Goal: Find contact information: Find contact information

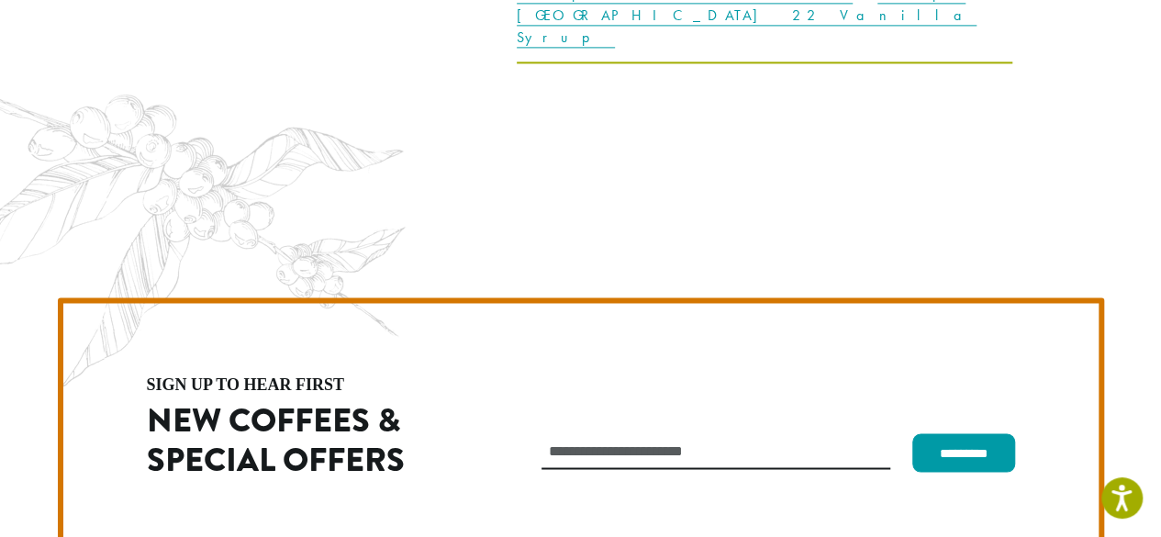
scroll to position [5192, 0]
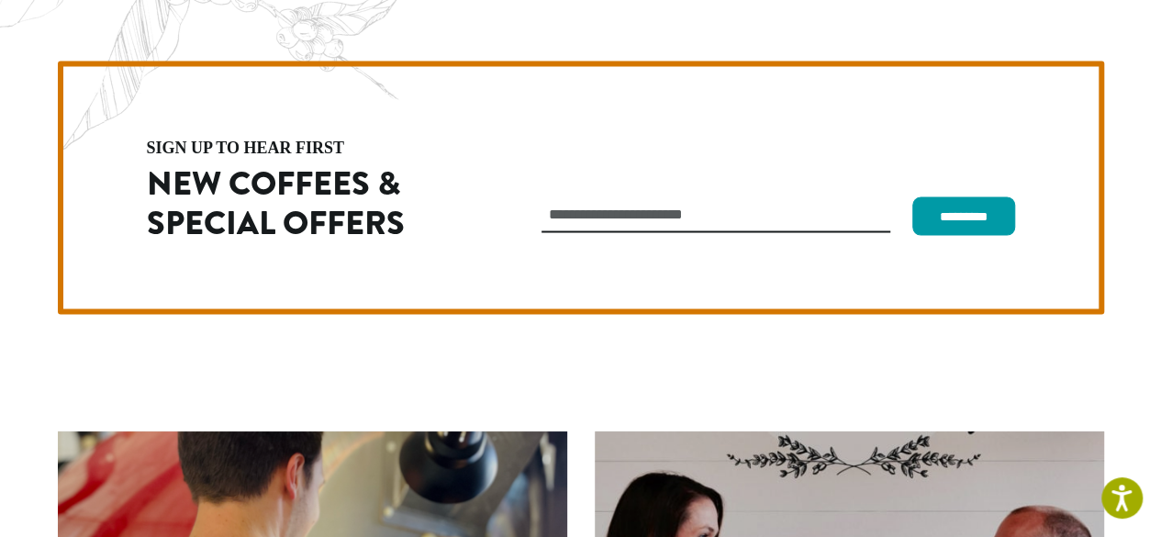
scroll to position [5009, 0]
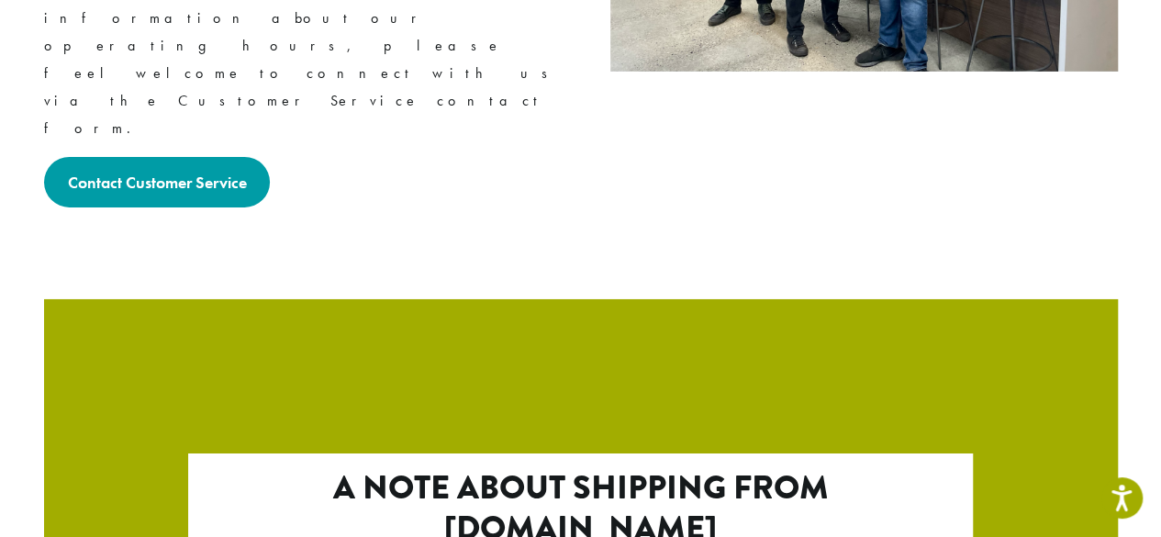
scroll to position [2973, 0]
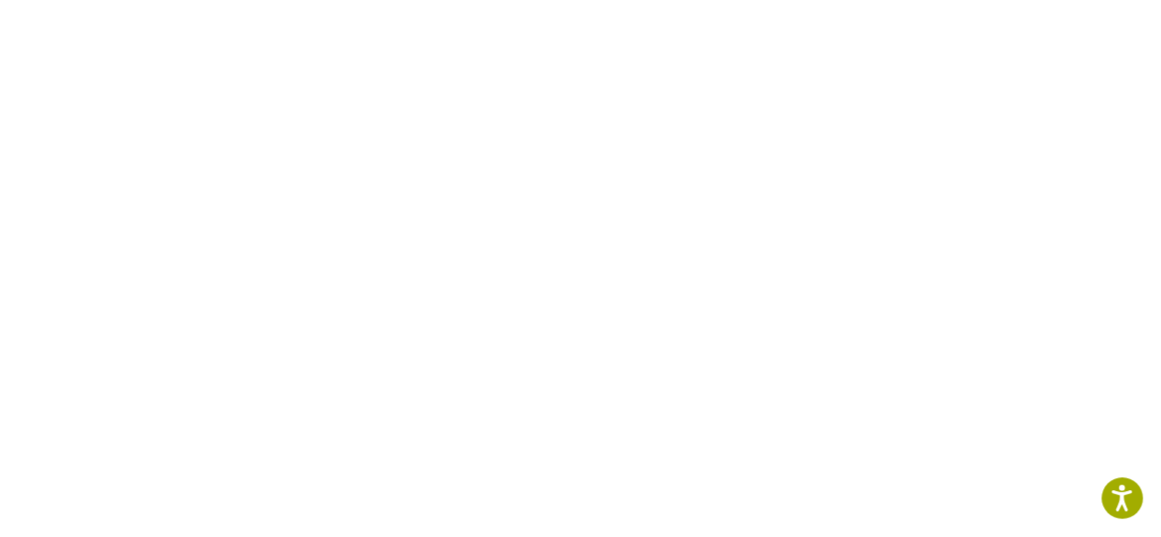
scroll to position [565, 0]
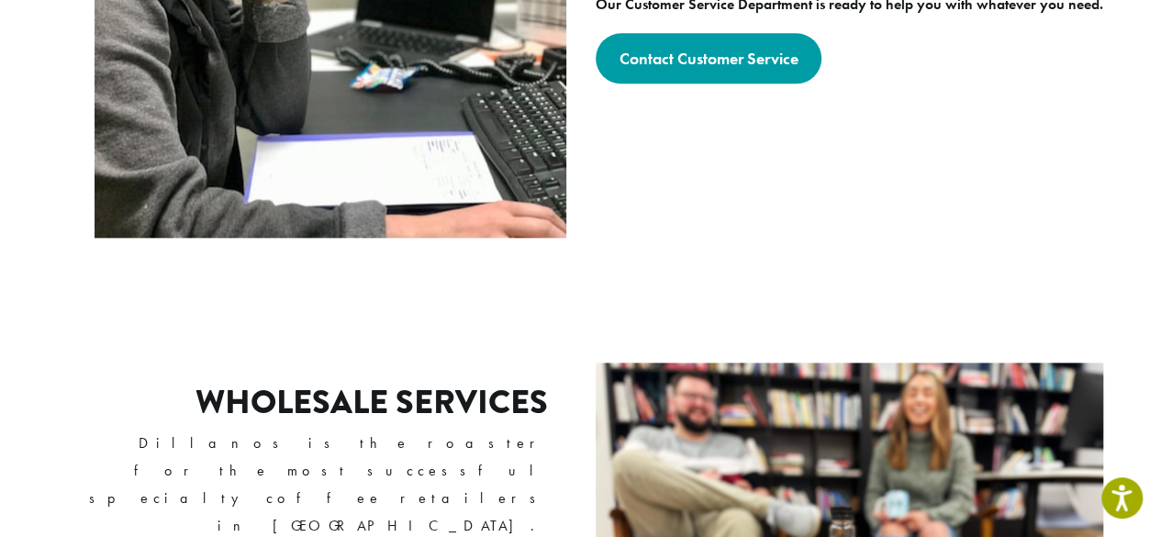
scroll to position [1046, 0]
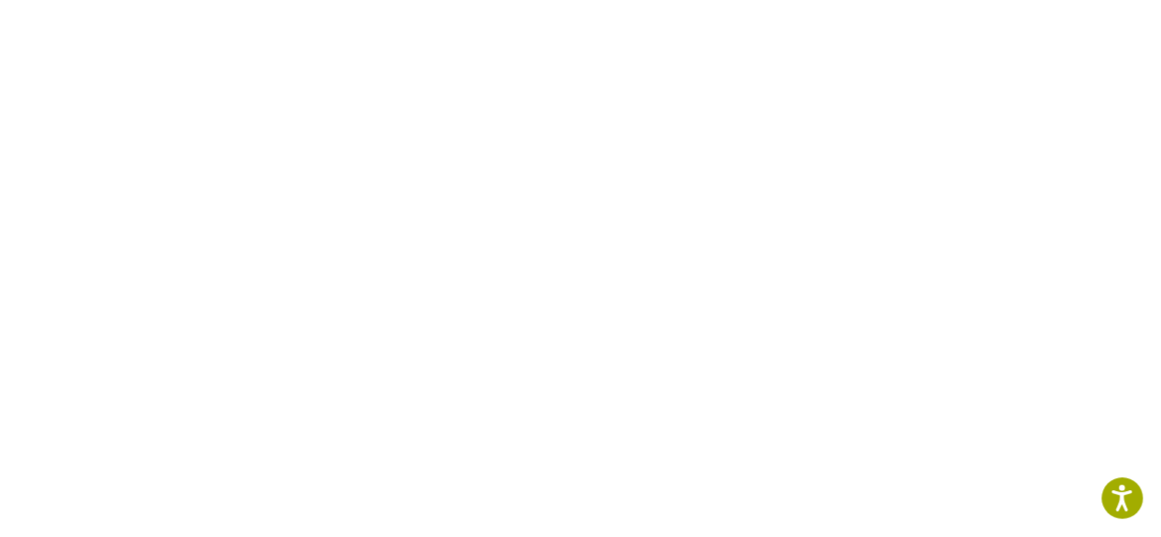
scroll to position [1009, 0]
